Goal: Find specific page/section: Find specific page/section

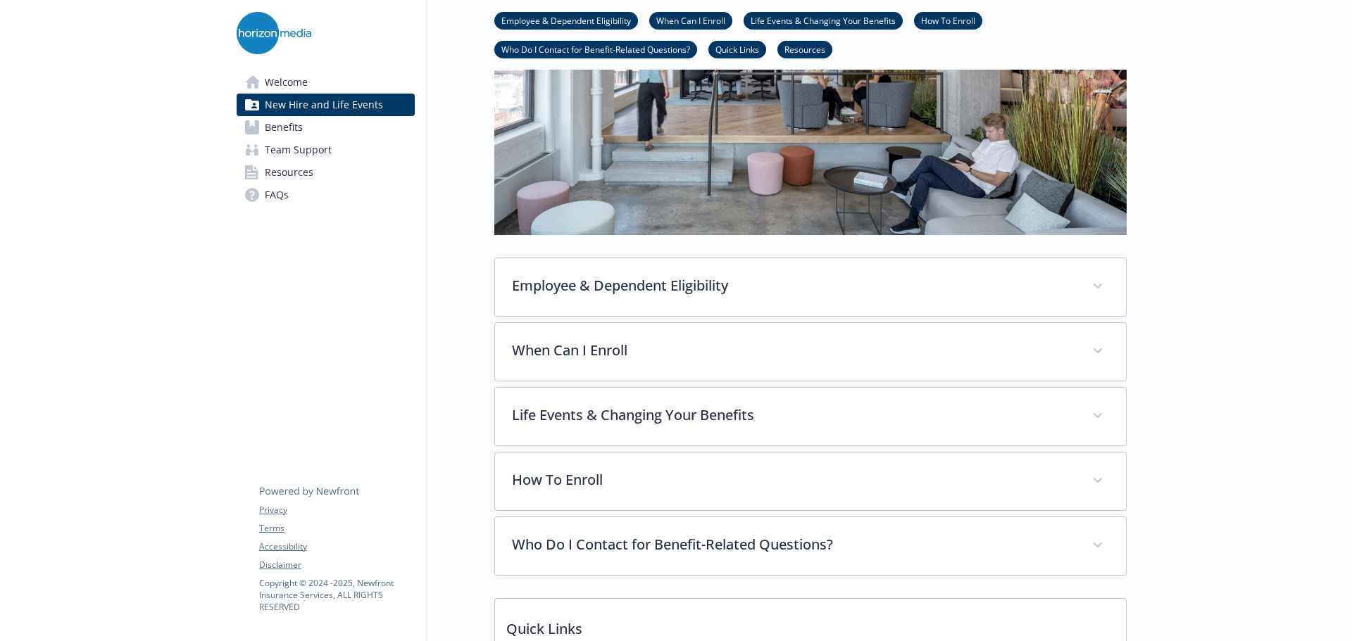
scroll to position [352, 0]
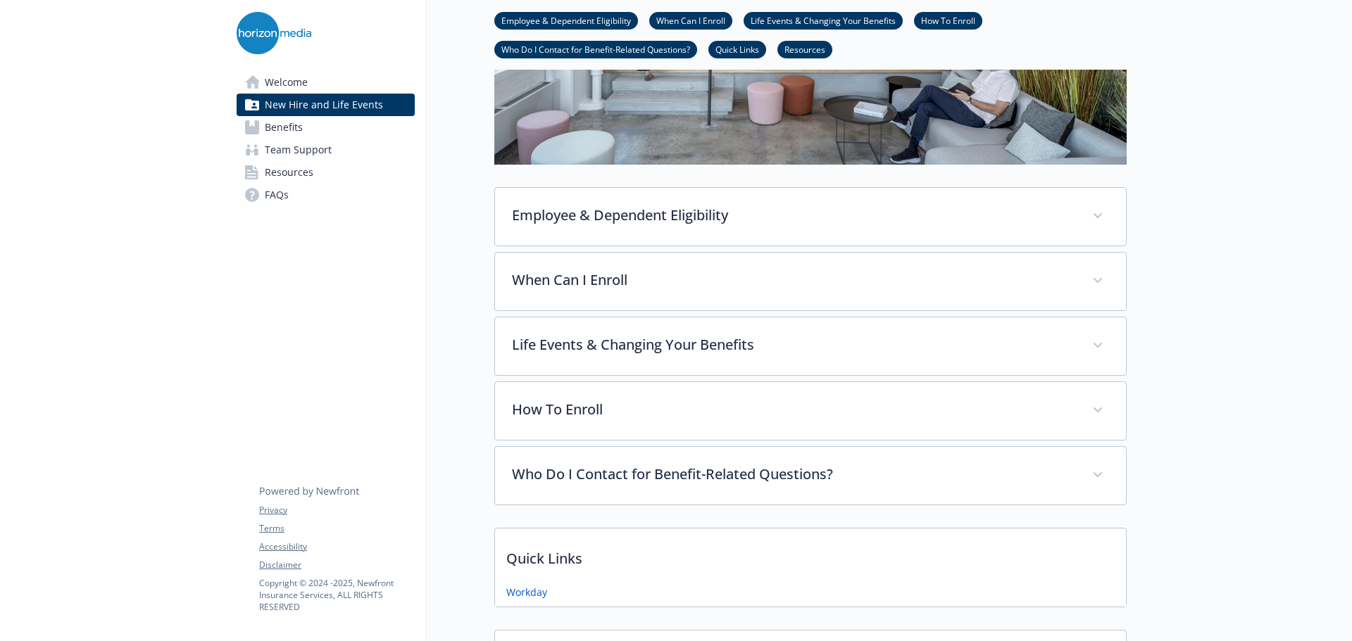
click at [303, 130] on link "Benefits" at bounding box center [326, 127] width 178 height 23
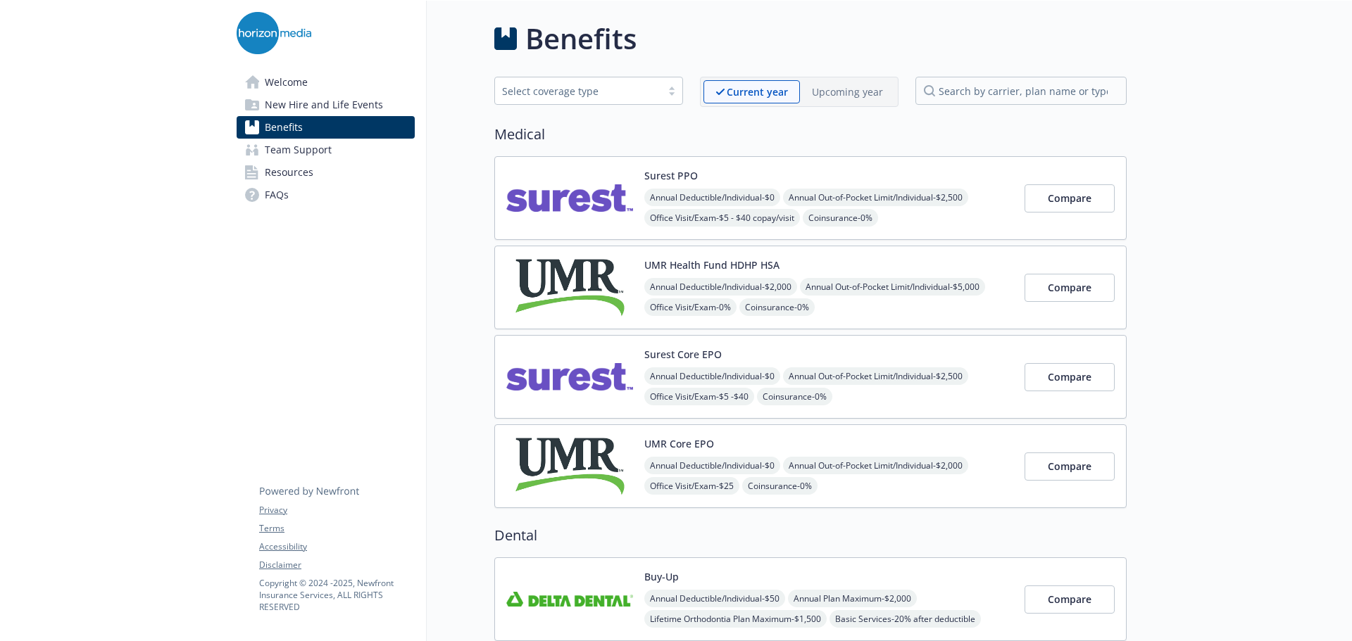
click at [584, 191] on img at bounding box center [569, 198] width 127 height 60
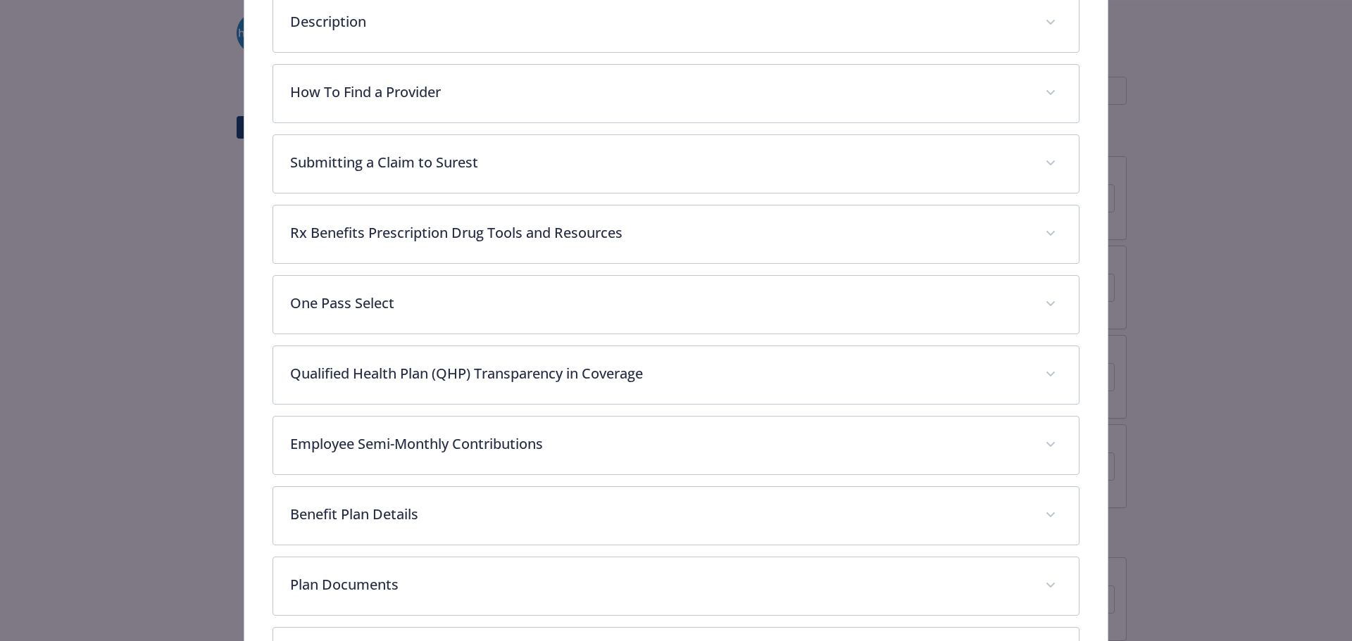
scroll to position [535, 0]
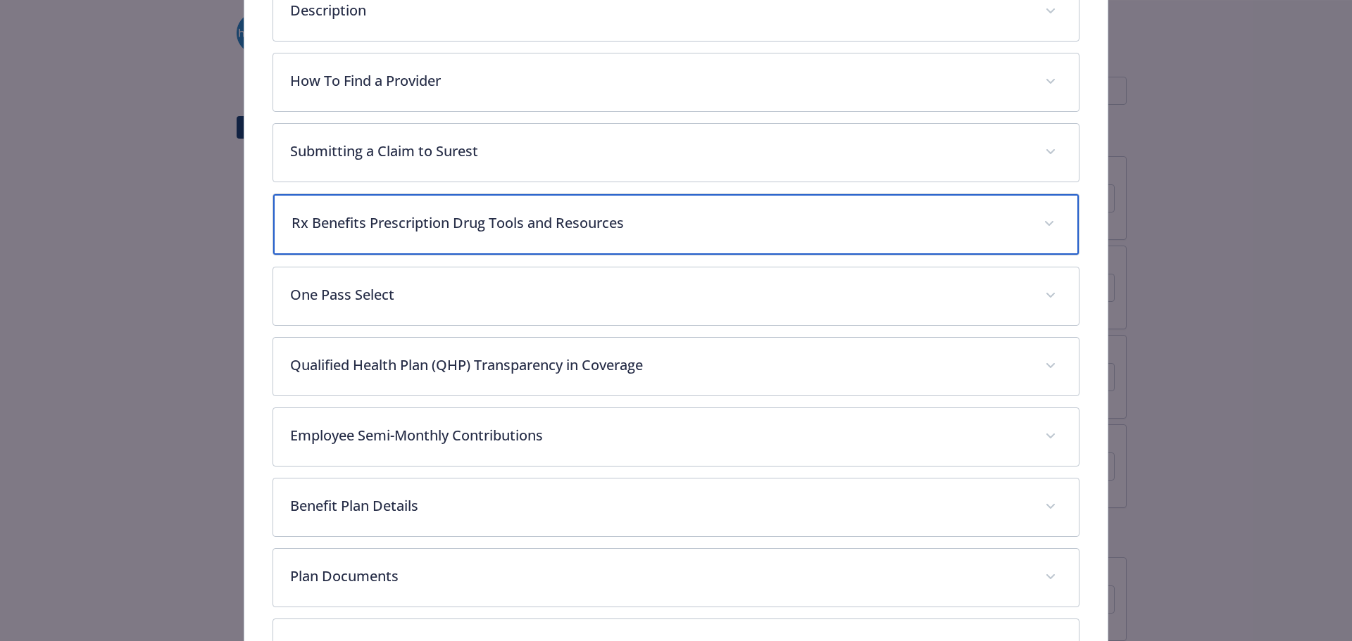
click at [502, 225] on p "Rx Benefits Prescription Drug Tools and Resources" at bounding box center [659, 223] width 736 height 21
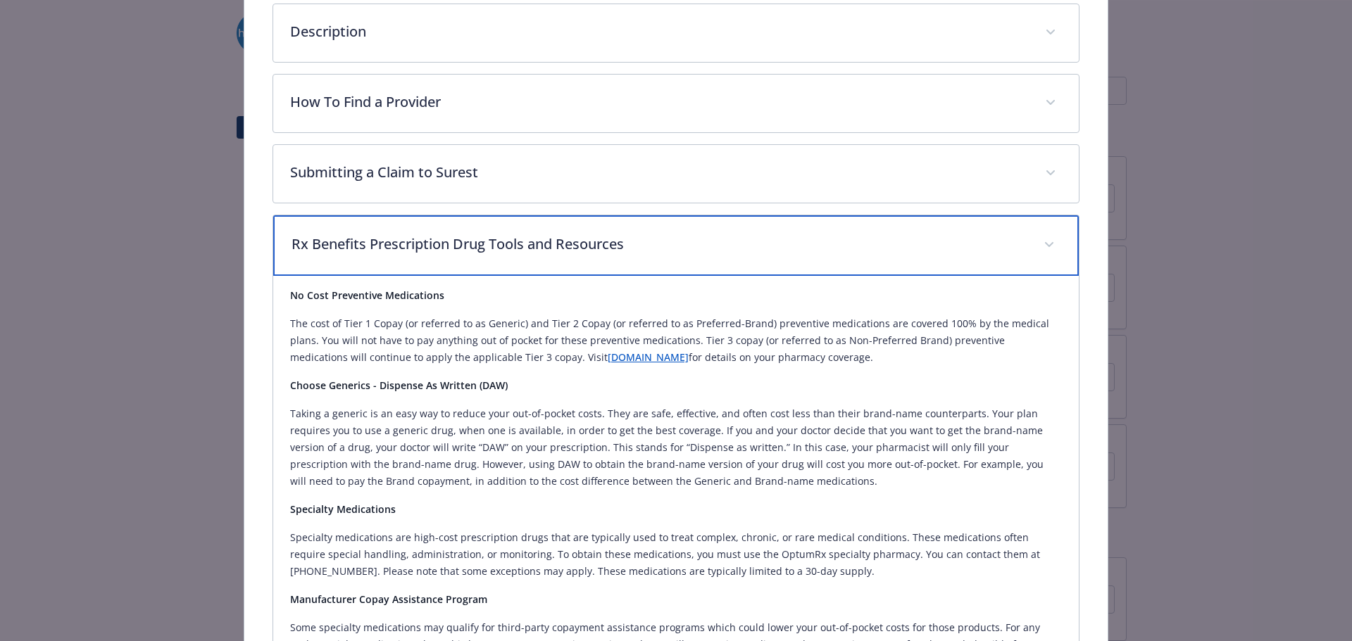
scroll to position [458, 0]
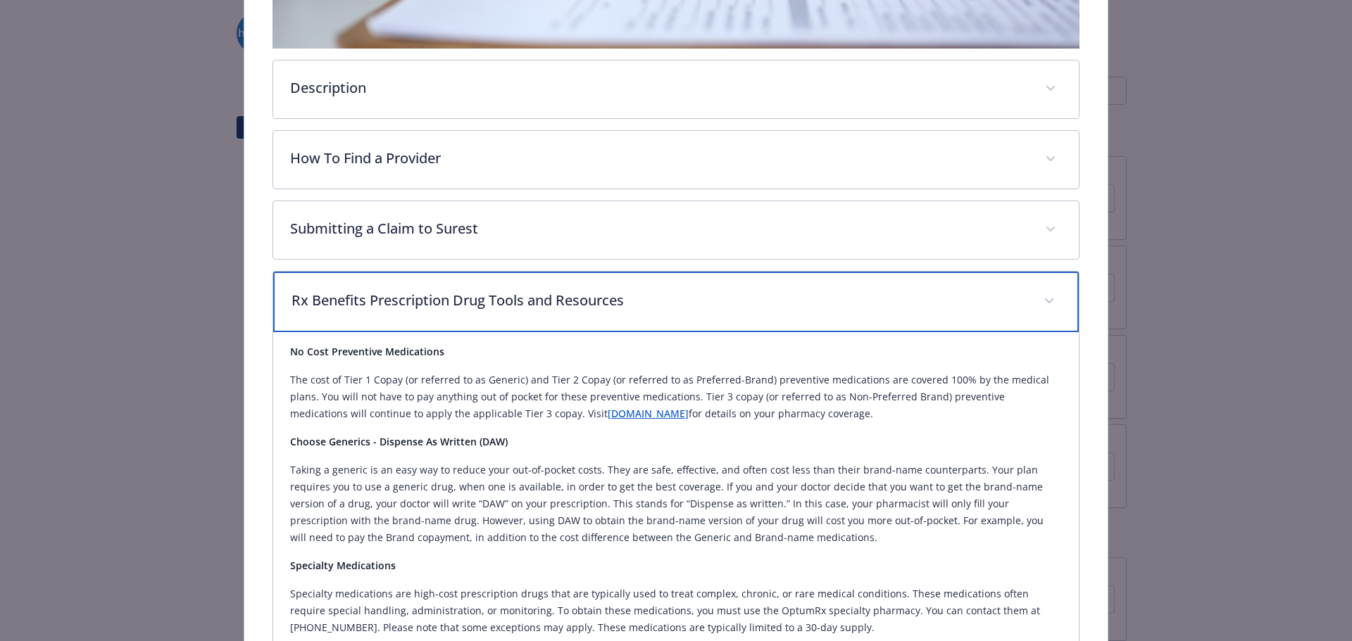
click at [536, 306] on p "Rx Benefits Prescription Drug Tools and Resources" at bounding box center [659, 300] width 736 height 21
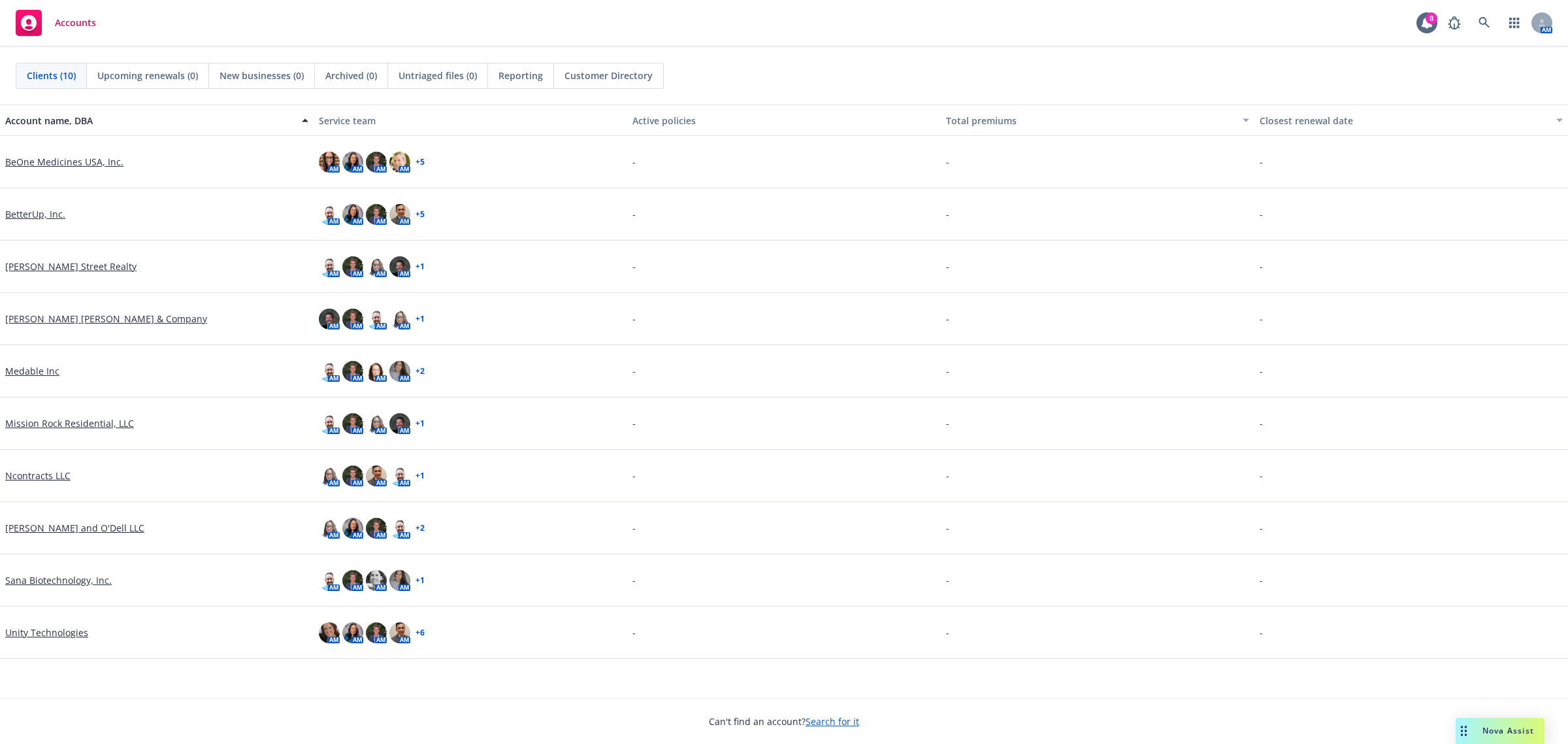
click at [36, 211] on link "BetterUp, Inc." at bounding box center [35, 214] width 60 height 14
click at [64, 637] on link "Unity Technologies" at bounding box center [46, 633] width 83 height 14
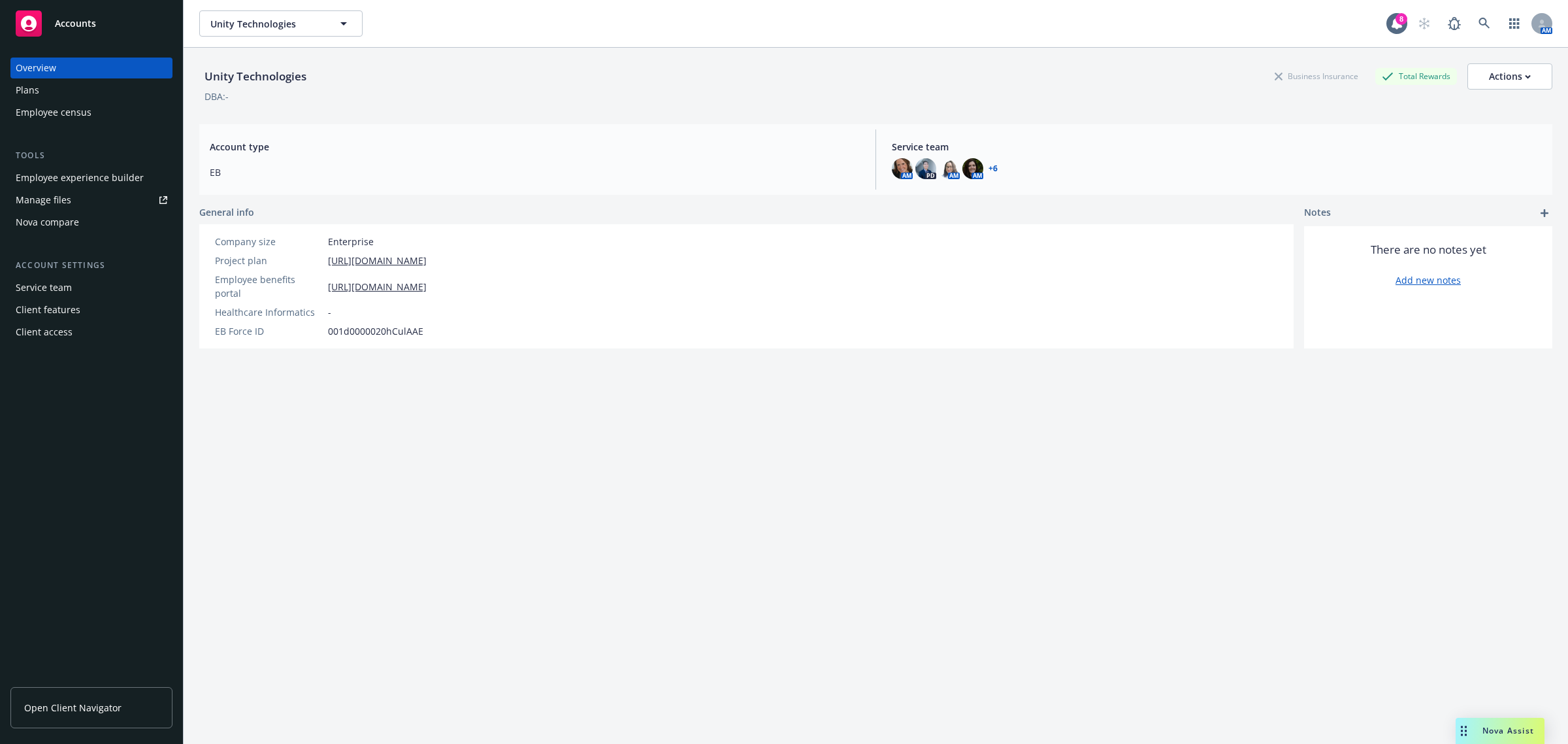
click at [102, 178] on div "Employee experience builder" at bounding box center [80, 177] width 128 height 21
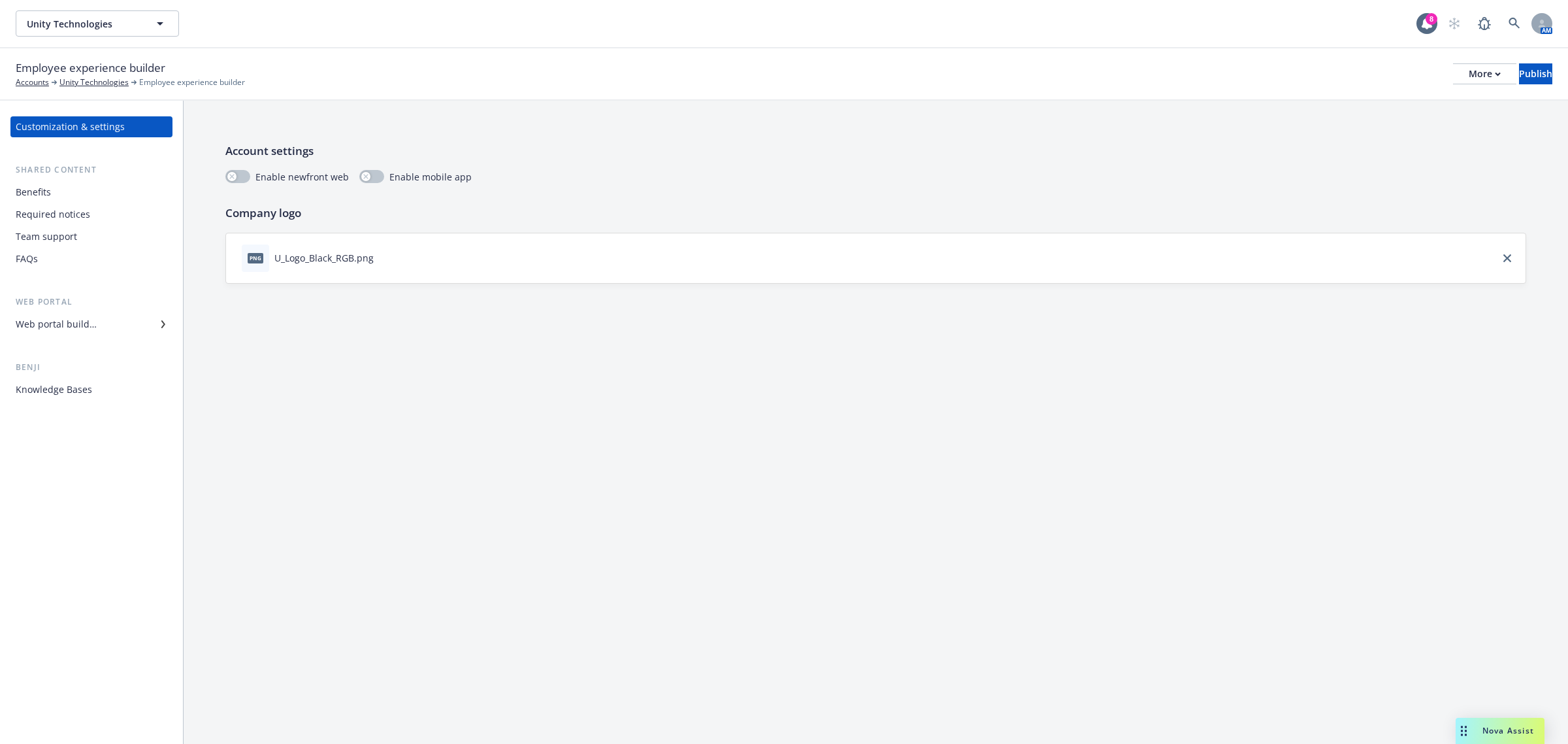
click at [58, 204] on div "Required notices" at bounding box center [53, 215] width 74 height 21
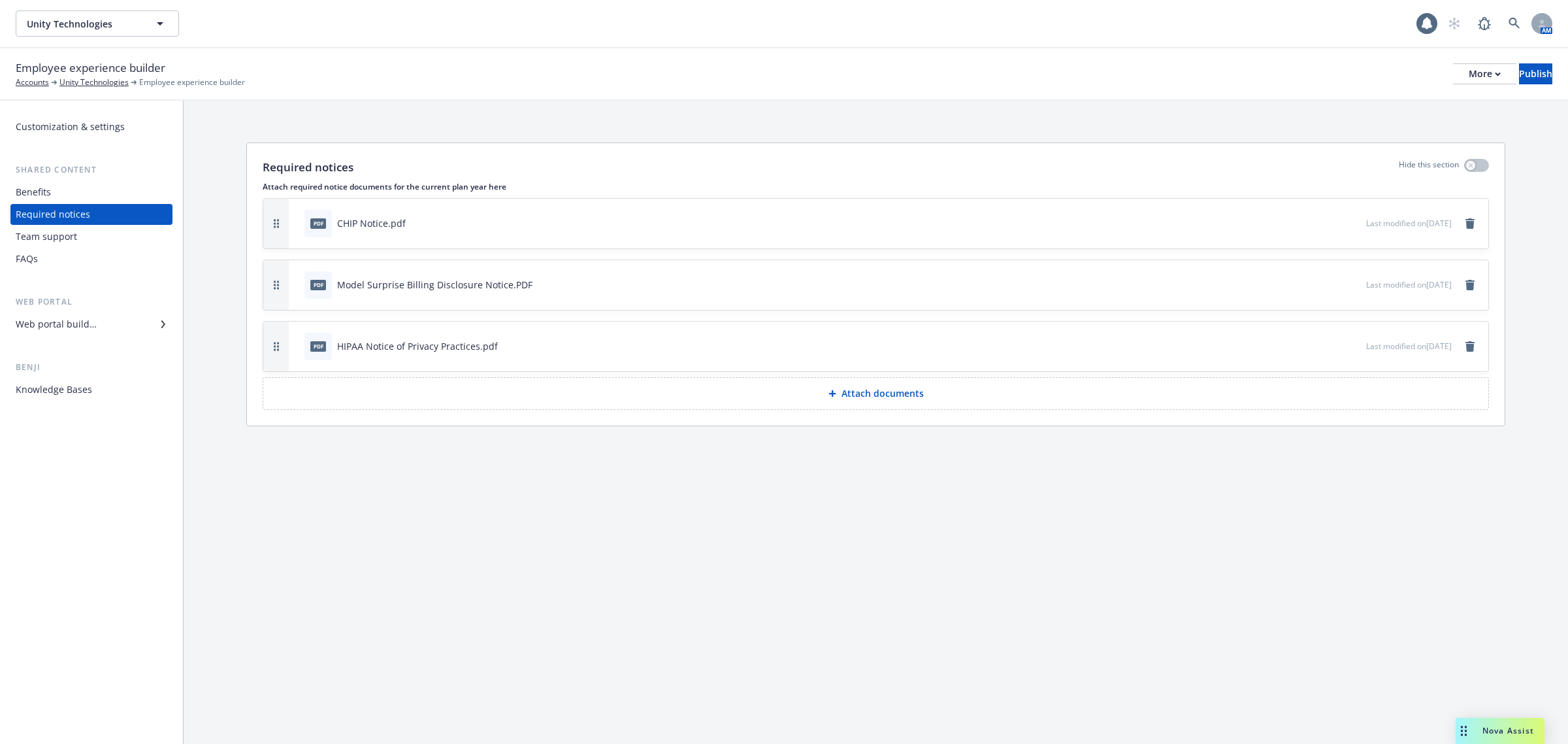
click at [57, 195] on div "Benefits" at bounding box center [91, 192] width 151 height 21
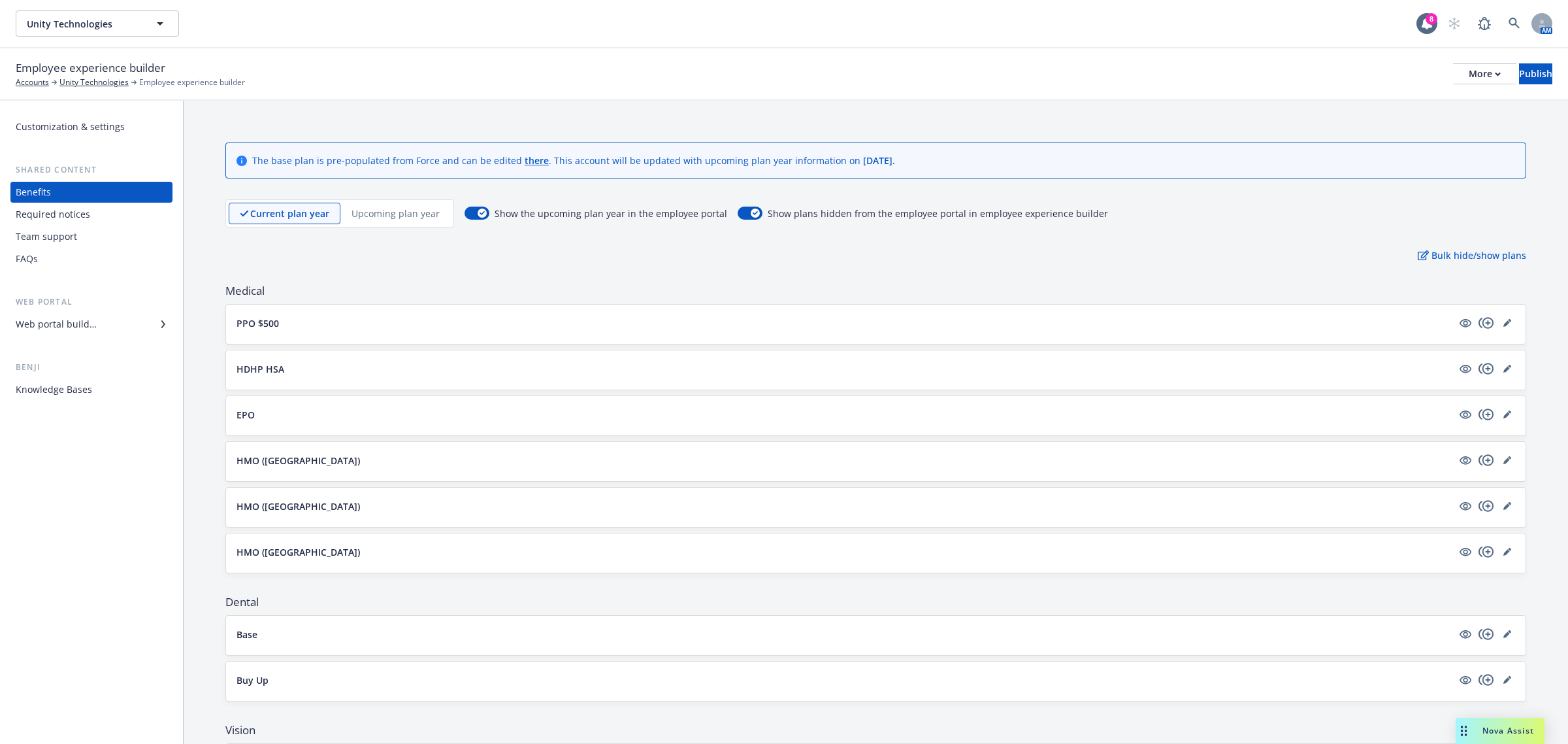
click at [376, 210] on p "Upcoming plan year" at bounding box center [395, 213] width 88 height 14
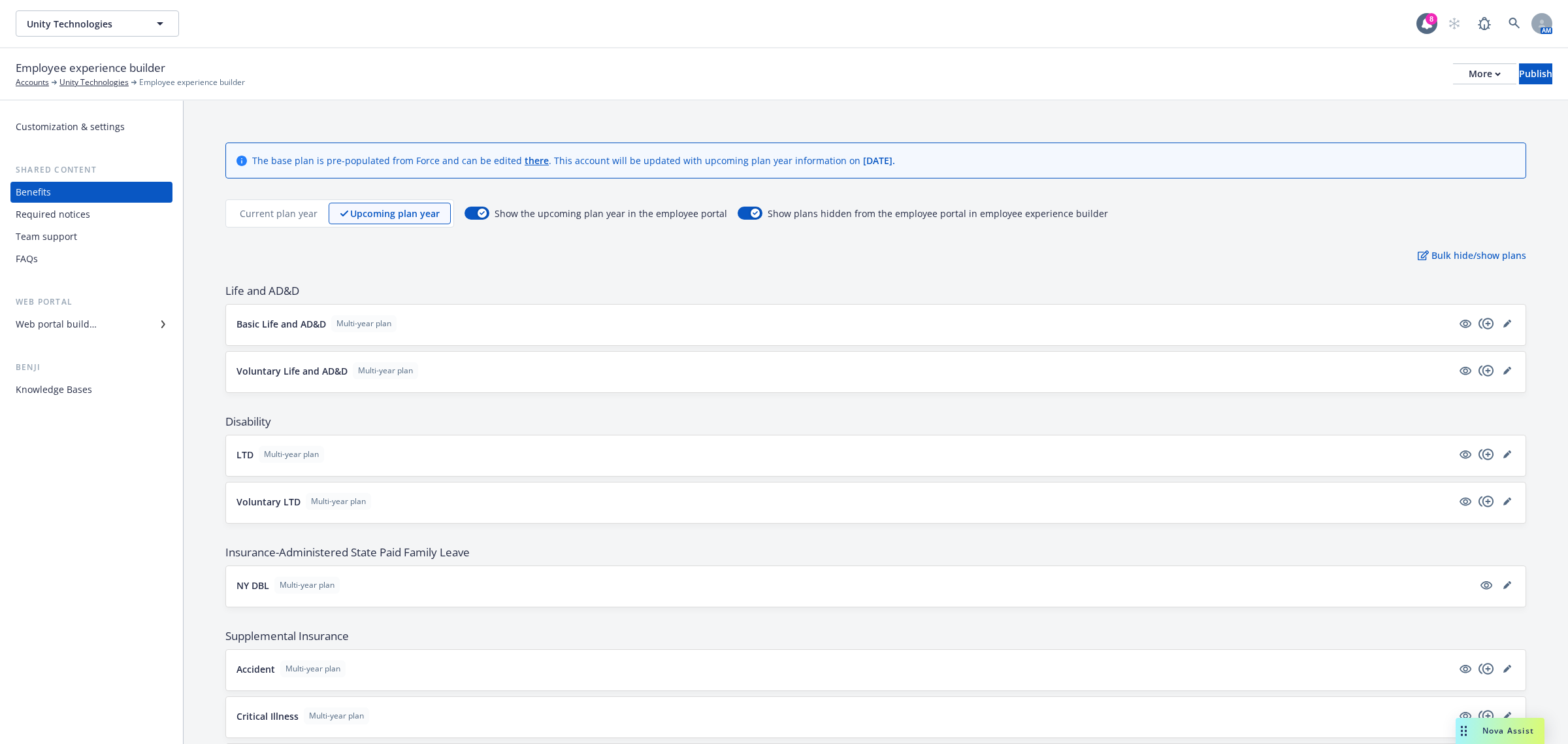
click at [278, 206] on p "Current plan year" at bounding box center [279, 213] width 78 height 14
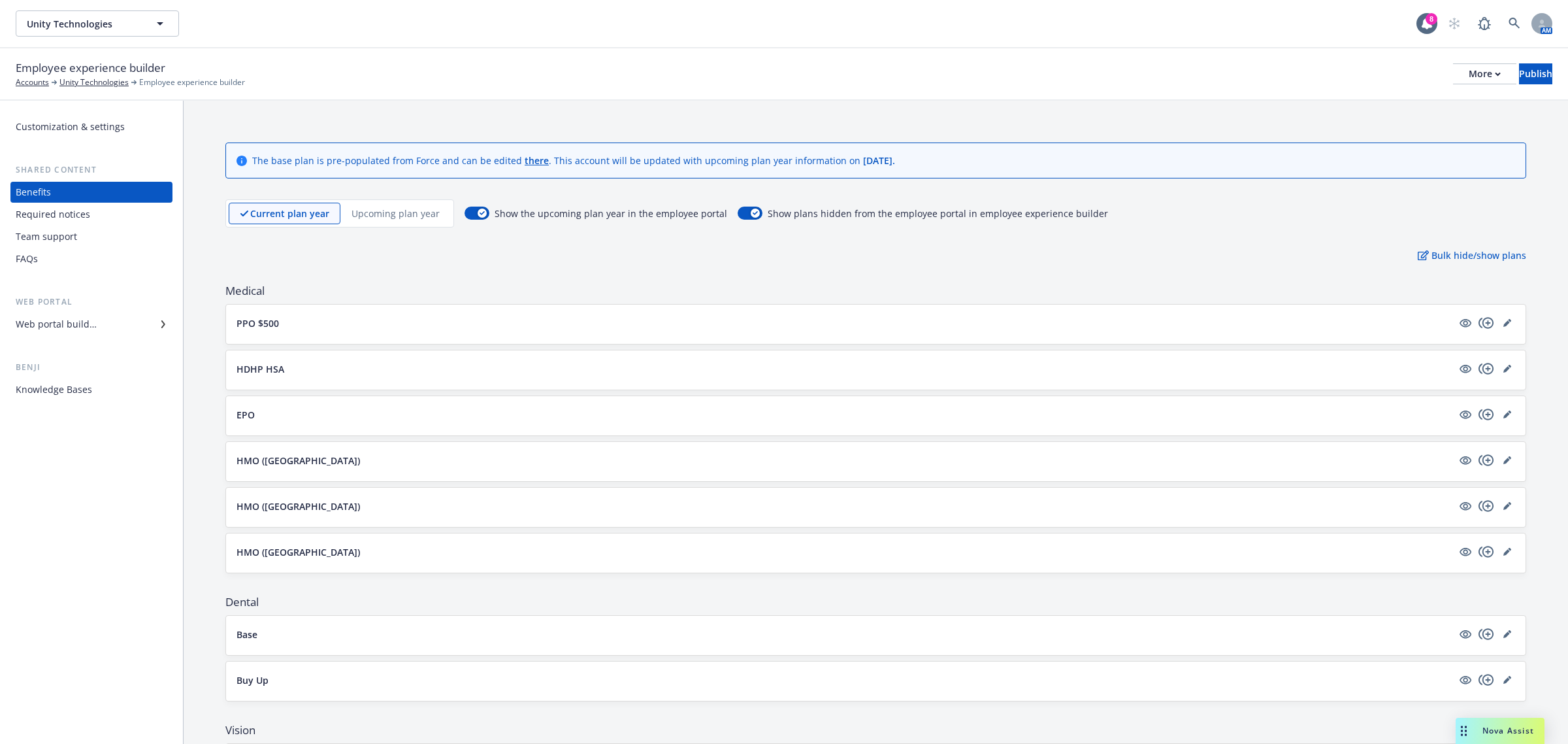
click at [368, 207] on p "Upcoming plan year" at bounding box center [395, 213] width 88 height 14
